Goal: Find specific page/section

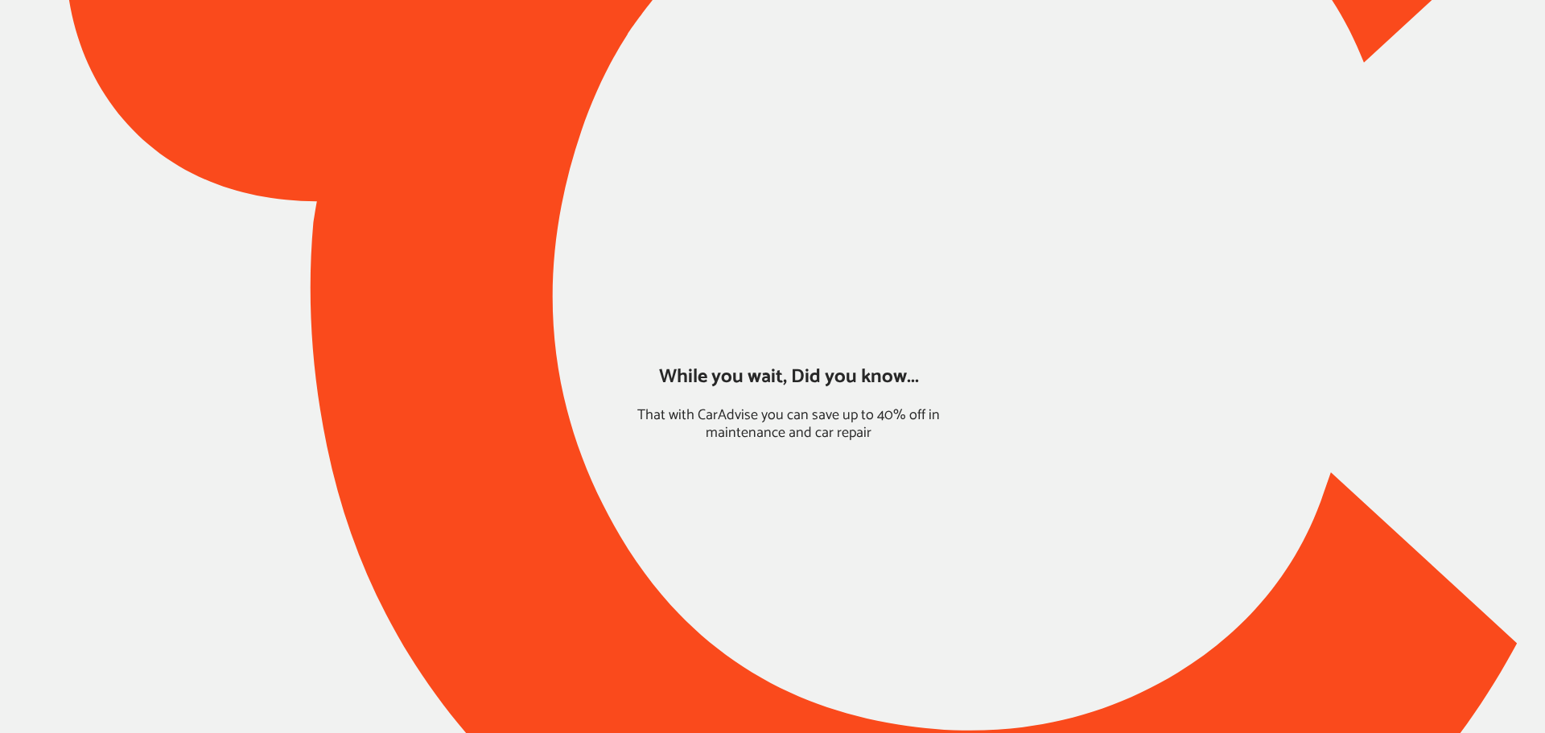
type input "*****"
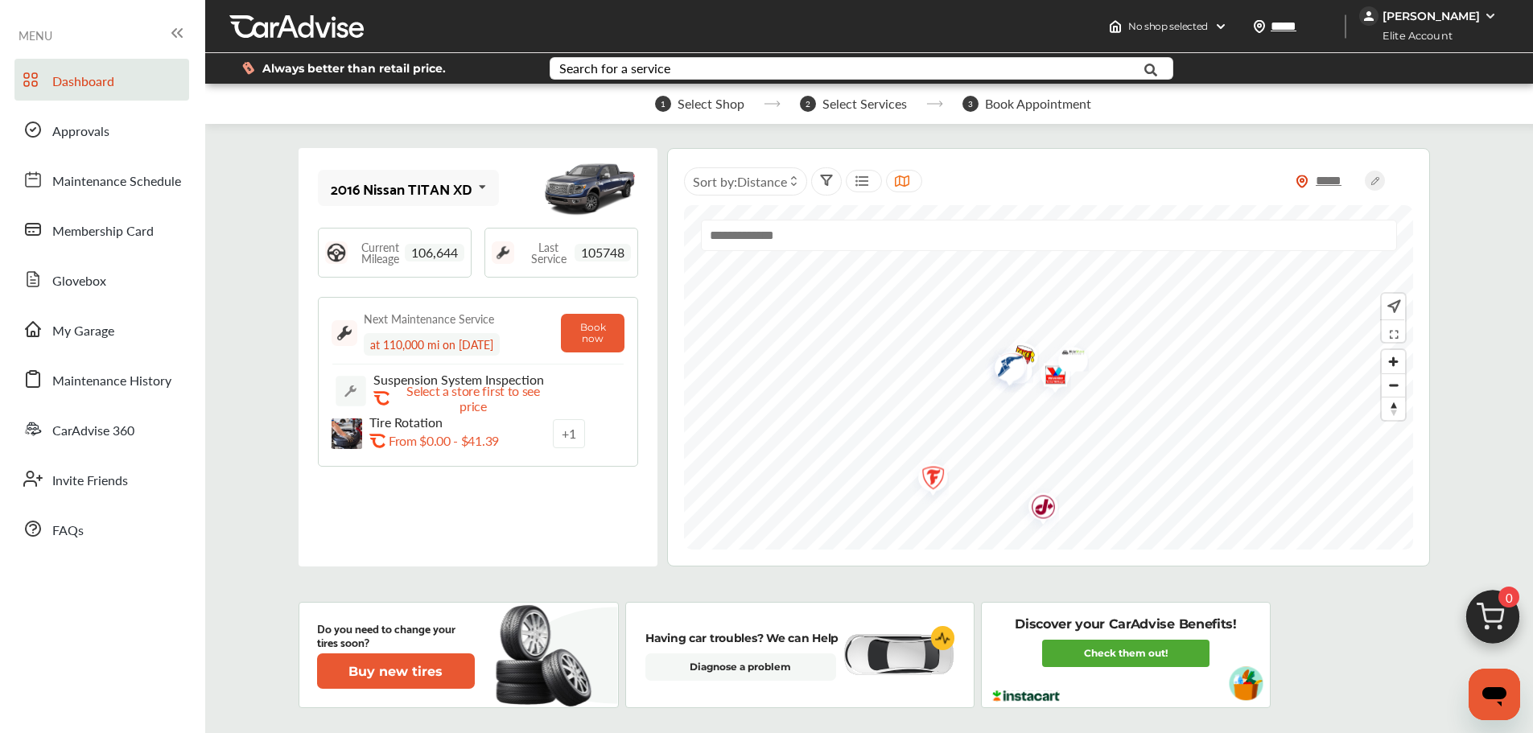
click at [406, 181] on div "2016 Nissan TITAN XD" at bounding box center [401, 188] width 141 height 16
click at [905, 78] on input "text" at bounding box center [835, 70] width 569 height 25
